Goal: Task Accomplishment & Management: Manage account settings

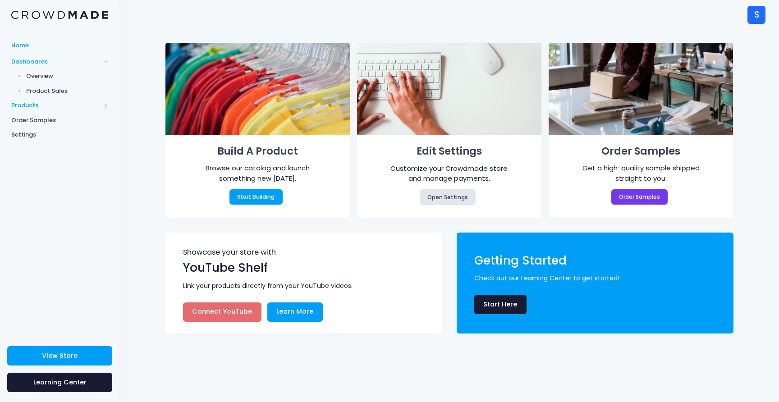
click at [37, 107] on span "Products" at bounding box center [55, 105] width 89 height 9
click at [41, 101] on span "Product Editor" at bounding box center [67, 105] width 83 height 9
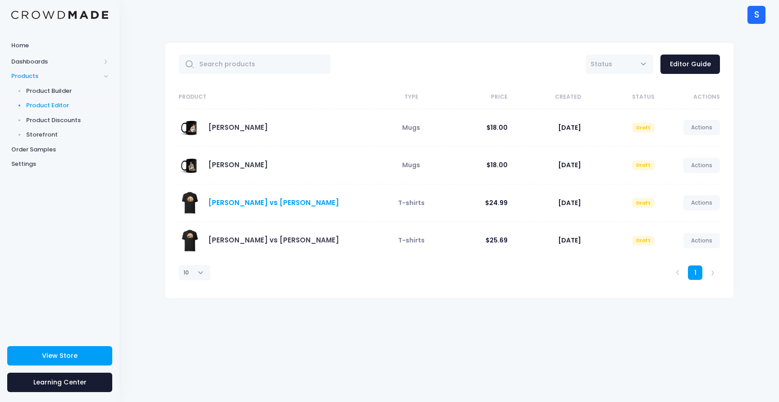
click at [250, 201] on link "Musashi vs Kojiro Shirt" at bounding box center [273, 202] width 131 height 9
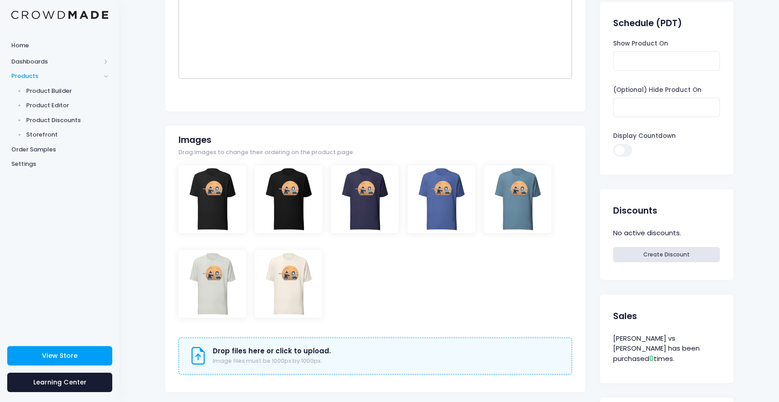
scroll to position [228, 0]
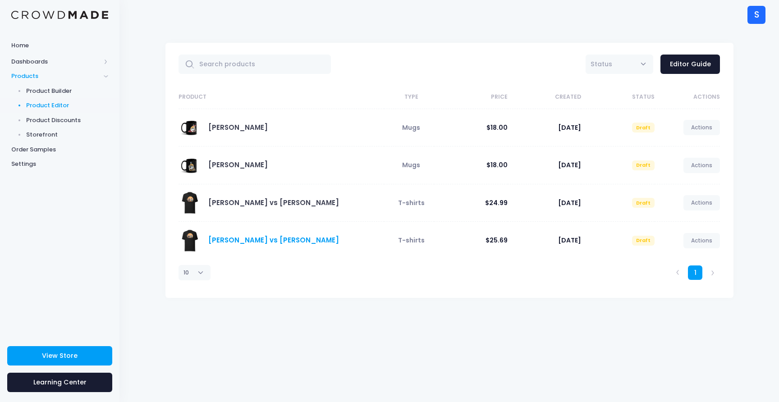
click at [222, 242] on link "[PERSON_NAME] vs [PERSON_NAME]" at bounding box center [273, 239] width 131 height 9
click at [269, 240] on link "[PERSON_NAME] vs [PERSON_NAME]" at bounding box center [273, 239] width 131 height 9
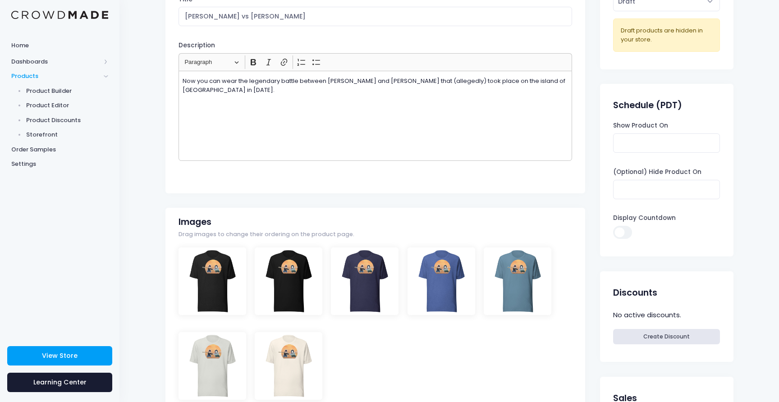
scroll to position [90, 0]
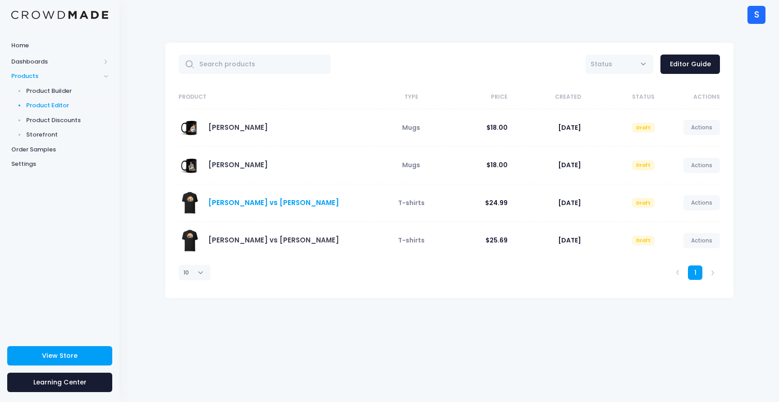
click at [241, 203] on link "[PERSON_NAME] vs [PERSON_NAME]" at bounding box center [273, 202] width 131 height 9
